Goal: Task Accomplishment & Management: Manage account settings

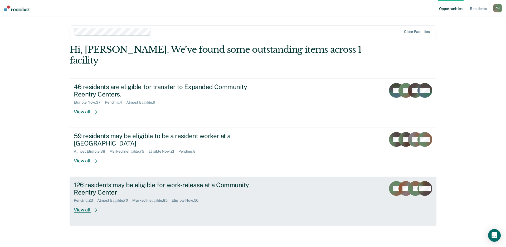
click at [239, 195] on div "126 residents may be eligible for work-release at a Community Reentry Center Pe…" at bounding box center [173, 197] width 198 height 32
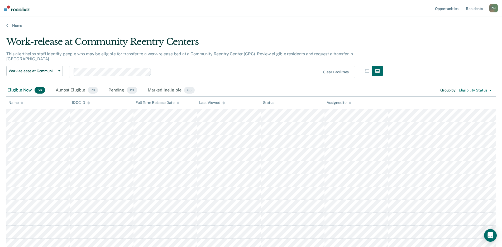
click at [223, 104] on icon at bounding box center [223, 103] width 3 height 1
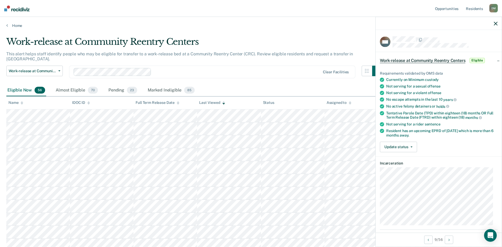
click at [494, 25] on icon "button" at bounding box center [495, 24] width 4 height 4
click at [412, 147] on button "Update status" at bounding box center [398, 147] width 37 height 11
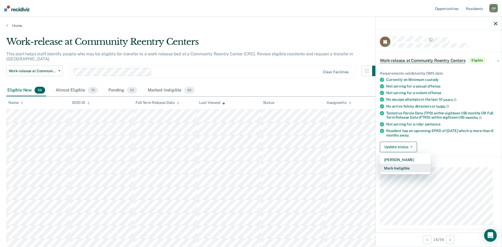
click at [395, 166] on button "Mark Ineligible" at bounding box center [405, 168] width 51 height 8
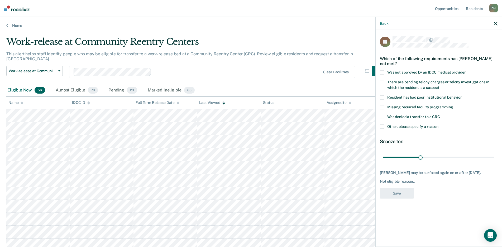
click at [382, 118] on span at bounding box center [382, 117] width 4 height 4
drag, startPoint x: 419, startPoint y: 157, endPoint x: 335, endPoint y: 154, distance: 84.6
type input "1"
click at [383, 154] on input "range" at bounding box center [438, 157] width 111 height 9
click at [394, 196] on button "Save" at bounding box center [397, 193] width 34 height 11
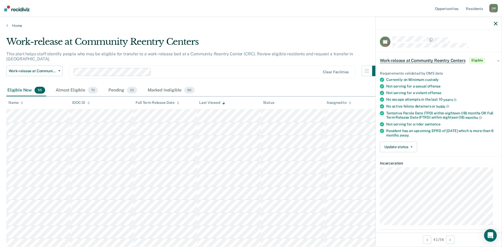
click at [497, 25] on icon "button" at bounding box center [495, 24] width 4 height 4
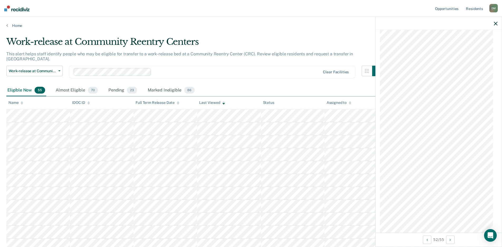
scroll to position [1173, 0]
click at [497, 25] on icon "button" at bounding box center [495, 24] width 4 height 4
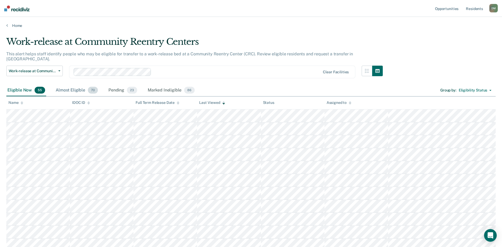
click at [69, 85] on div "Almost Eligible 70" at bounding box center [77, 91] width 44 height 12
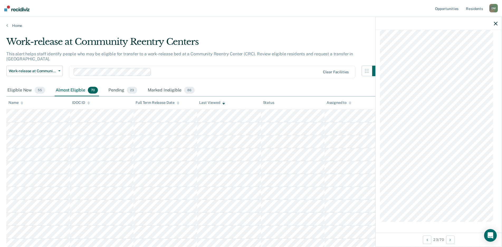
scroll to position [604, 0]
click at [495, 24] on icon "button" at bounding box center [495, 24] width 4 height 4
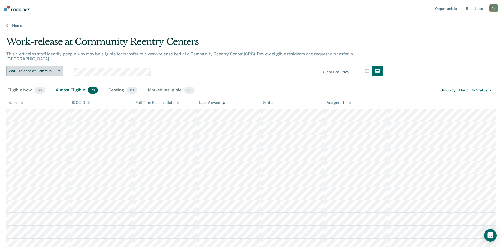
click at [51, 69] on span "Work-release at Community Reentry Centers" at bounding box center [32, 71] width 47 height 4
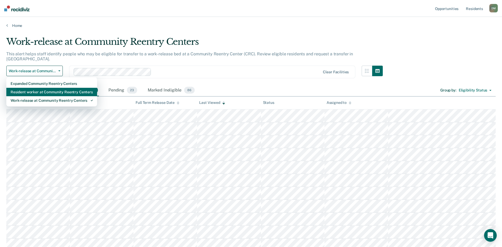
click at [45, 88] on div "Resident worker at Community Reentry Centers" at bounding box center [52, 92] width 82 height 8
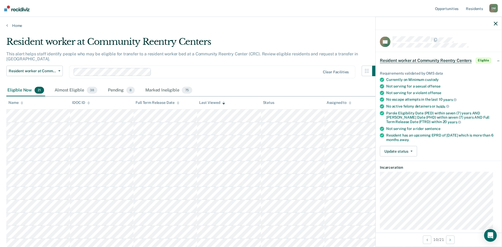
click at [496, 25] on icon "button" at bounding box center [495, 24] width 4 height 4
click at [406, 151] on button "Update status" at bounding box center [398, 151] width 37 height 11
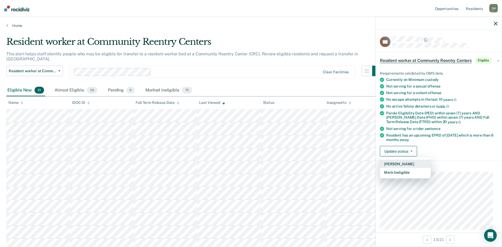
click at [397, 164] on button "[PERSON_NAME]" at bounding box center [405, 164] width 51 height 8
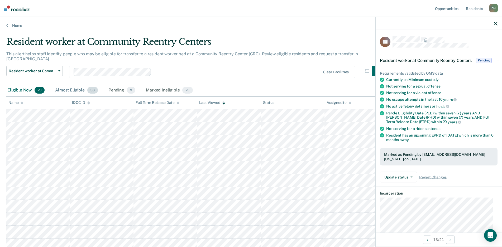
click at [71, 86] on div "Almost Eligible 38" at bounding box center [76, 91] width 45 height 12
click at [495, 24] on icon "button" at bounding box center [495, 24] width 4 height 4
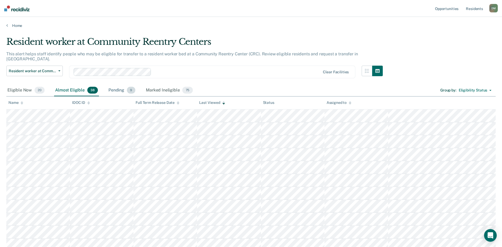
click at [113, 86] on div "Pending 9" at bounding box center [121, 91] width 29 height 12
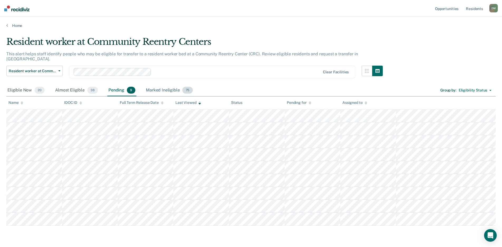
click at [161, 85] on div "Marked Ineligible 75" at bounding box center [169, 91] width 49 height 12
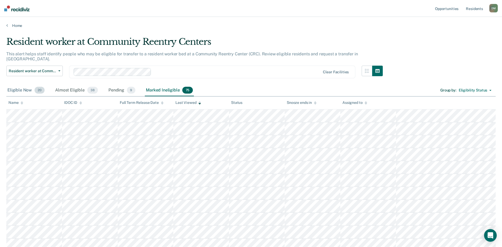
click at [13, 85] on div "Eligible Now 20" at bounding box center [25, 91] width 39 height 12
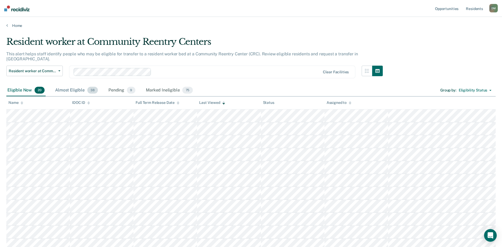
click at [65, 85] on div "Almost Eligible 38" at bounding box center [76, 91] width 45 height 12
click at [119, 85] on div "Pending 9" at bounding box center [121, 91] width 29 height 12
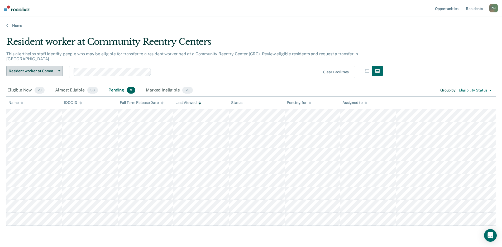
click at [59, 70] on icon "button" at bounding box center [59, 70] width 2 height 1
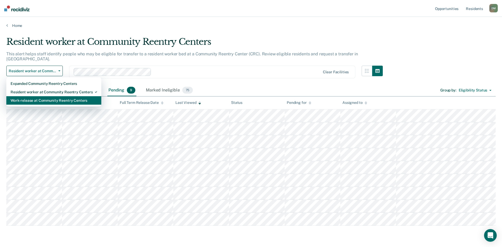
click at [46, 96] on div "Work-release at Community Reentry Centers" at bounding box center [54, 100] width 86 height 8
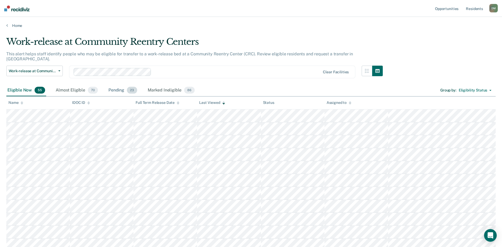
click at [115, 87] on div "Pending 23" at bounding box center [122, 91] width 31 height 12
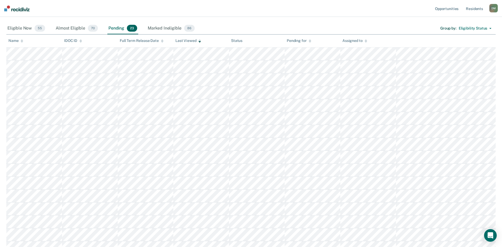
scroll to position [53, 0]
